Goal: Task Accomplishment & Management: Complete application form

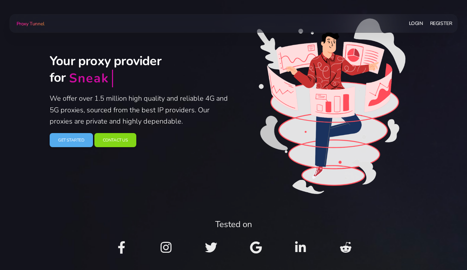
scroll to position [37, 0]
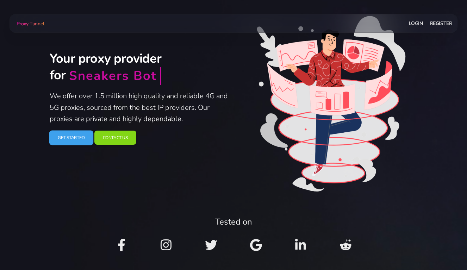
click at [81, 139] on link "Get Started" at bounding box center [71, 137] width 44 height 15
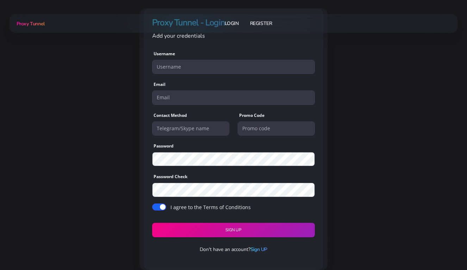
scroll to position [59, 0]
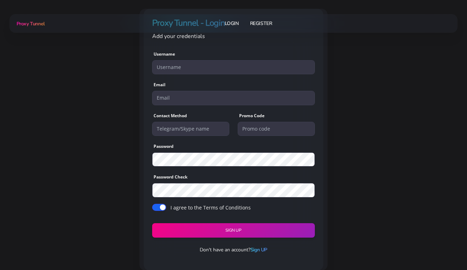
click at [258, 250] on link "Sign UP" at bounding box center [258, 250] width 17 height 7
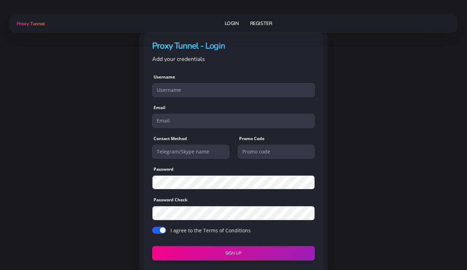
scroll to position [33, 0]
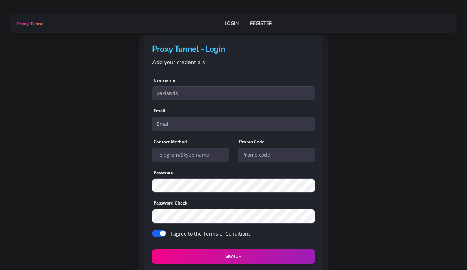
type input "Oaklands"
type input "OakReeds23"
click at [345, 138] on div "Proxy Tunnel - Login Add your credentials Username OakReeds23 Email Contact Met…" at bounding box center [233, 166] width 376 height 262
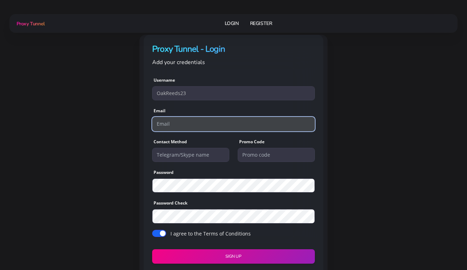
click at [182, 125] on input "email" at bounding box center [233, 124] width 163 height 14
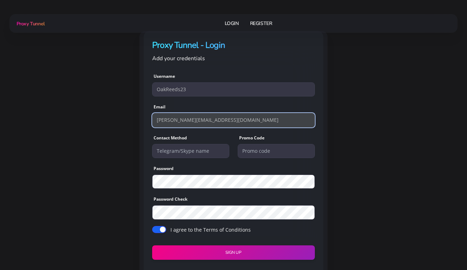
scroll to position [37, 0]
type input "[PERSON_NAME][EMAIL_ADDRESS][DOMAIN_NAME]"
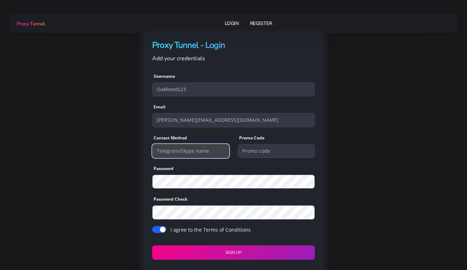
paste input "Joneswillsa"
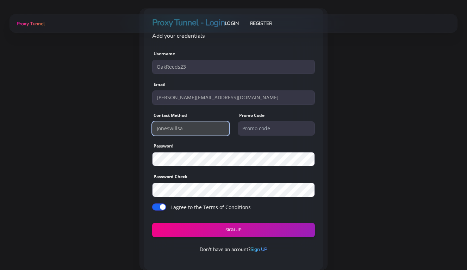
type input "Joneswillsa"
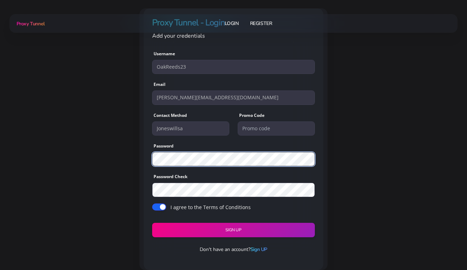
scroll to position [59, 0]
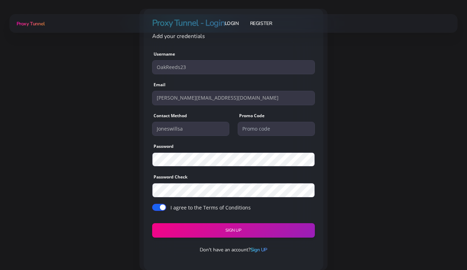
click at [363, 183] on div "Proxy Tunnel - Login Add your credentials Username OakReeds23 Email [PERSON_NAM…" at bounding box center [233, 140] width 376 height 262
click at [235, 227] on button "Sign UP" at bounding box center [233, 230] width 166 height 15
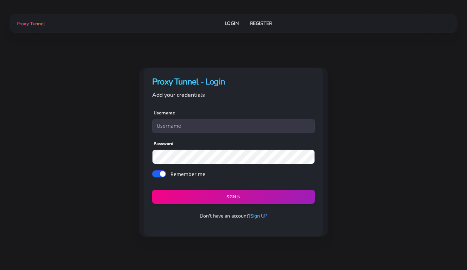
click at [372, 148] on div "Proxy Tunnel - Login Add your credentials Username Password Remember me" at bounding box center [233, 152] width 376 height 169
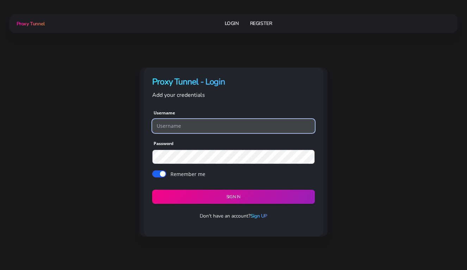
click at [197, 125] on input "text" at bounding box center [233, 126] width 163 height 14
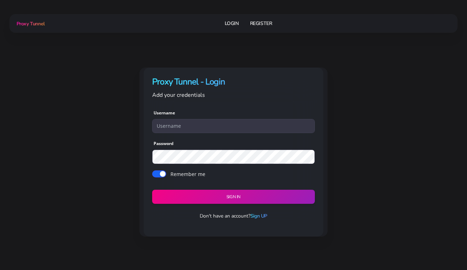
click at [356, 143] on div "Proxy Tunnel - Login Add your credentials Username Password Remember me" at bounding box center [233, 152] width 376 height 169
type input "OakReeds23"
click at [251, 200] on button "Sign in" at bounding box center [233, 196] width 166 height 15
